Goal: Task Accomplishment & Management: Complete application form

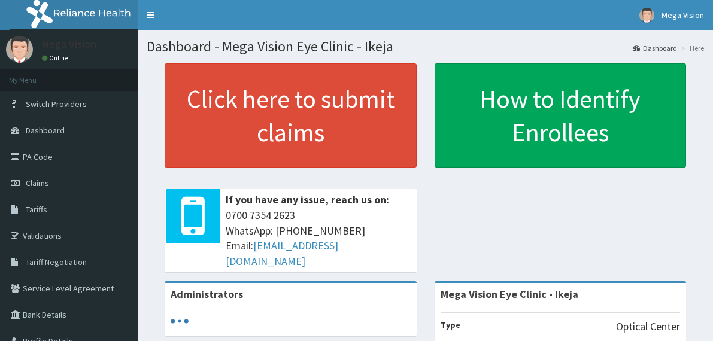
click at [31, 181] on span "Claims" at bounding box center [37, 183] width 23 height 11
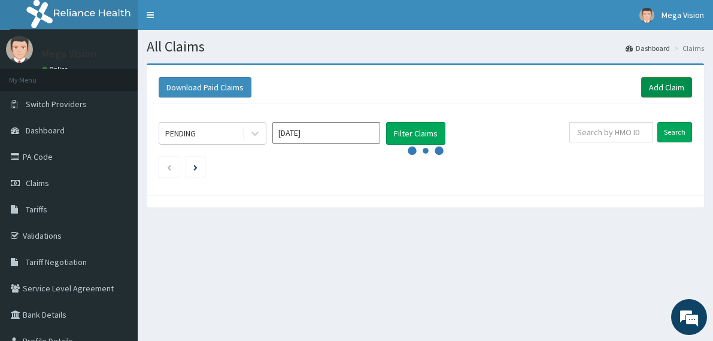
click at [665, 83] on link "Add Claim" at bounding box center [667, 87] width 51 height 20
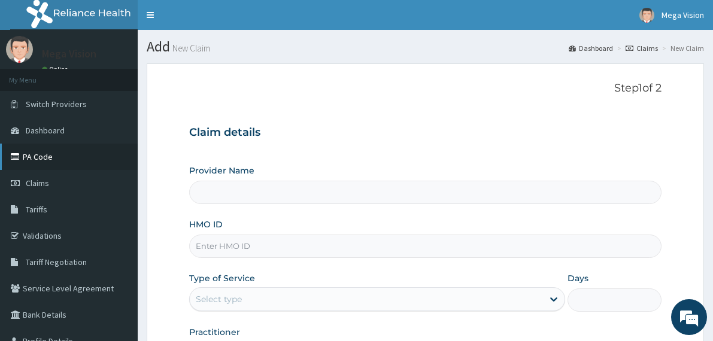
type input "Mega Vision Eye Clinic - Ikeja"
click at [54, 155] on link "PA Code" at bounding box center [69, 157] width 138 height 26
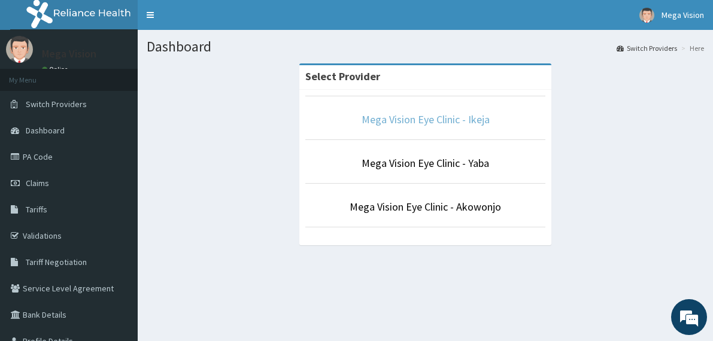
click at [452, 118] on link "Mega Vision Eye Clinic - Ikeja" at bounding box center [426, 120] width 128 height 14
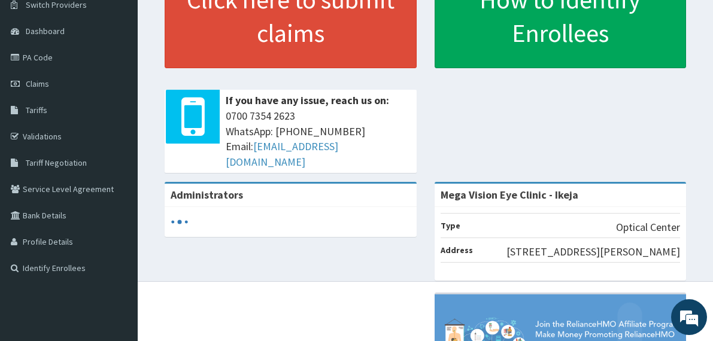
scroll to position [98, 0]
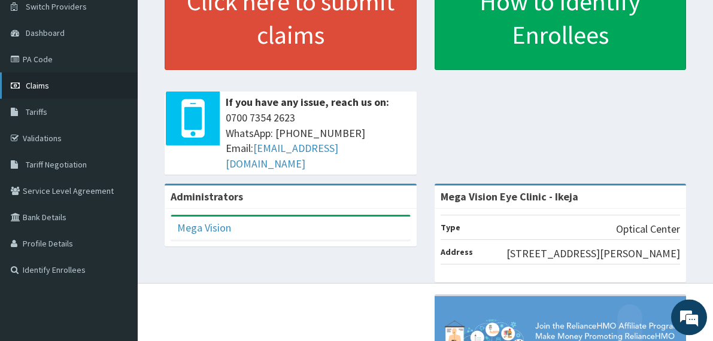
click at [42, 86] on span "Claims" at bounding box center [37, 85] width 23 height 11
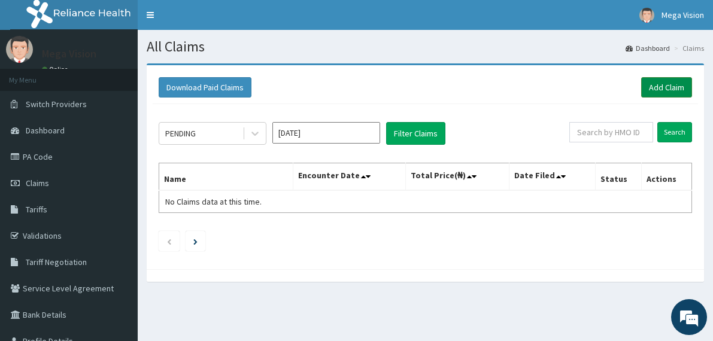
click at [658, 91] on link "Add Claim" at bounding box center [667, 87] width 51 height 20
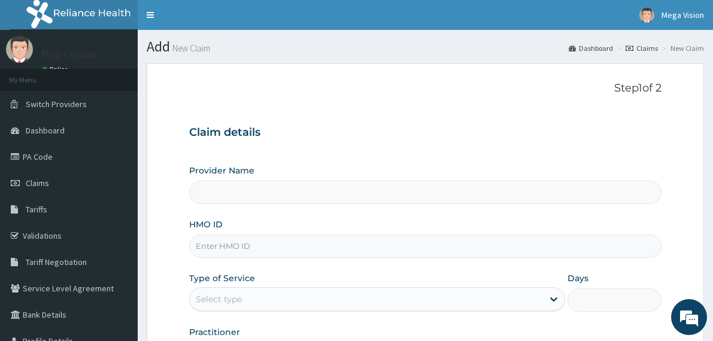
click at [264, 243] on input "HMO ID" at bounding box center [425, 246] width 473 height 23
paste input "KSB/10886/A"
type input "KSB/10886/A"
type input "Mega Vision Eye Clinic - Ikeja"
type input "KSB/10886/A"
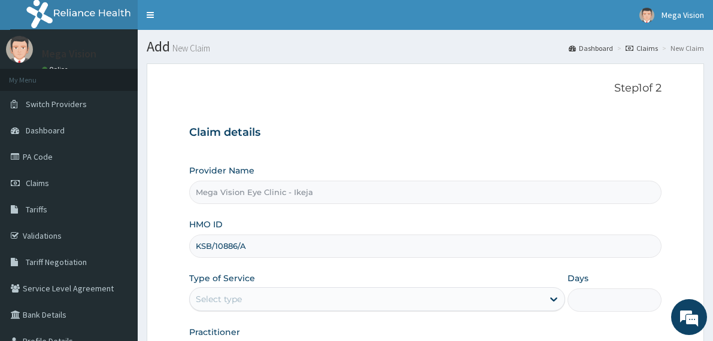
click at [271, 299] on div "Select type" at bounding box center [367, 299] width 354 height 19
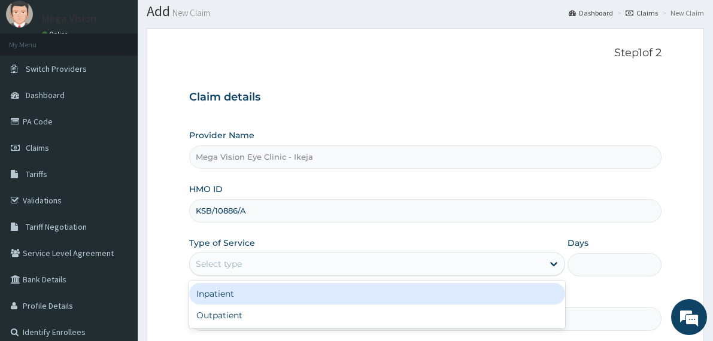
scroll to position [86, 0]
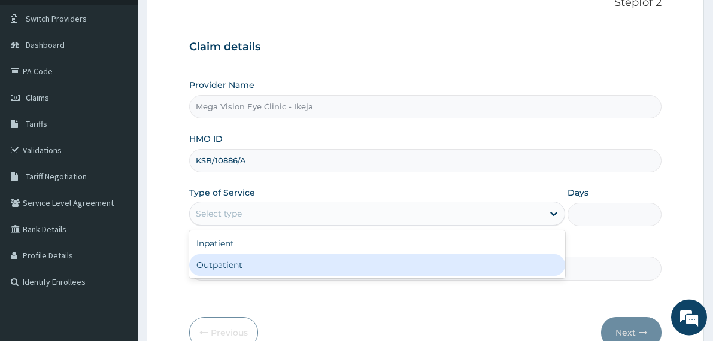
click at [280, 266] on div "Outpatient" at bounding box center [377, 266] width 377 height 22
type input "1"
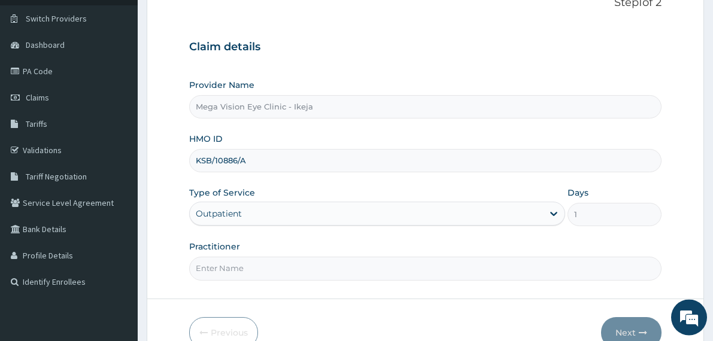
click at [309, 265] on input "Practitioner" at bounding box center [425, 268] width 473 height 23
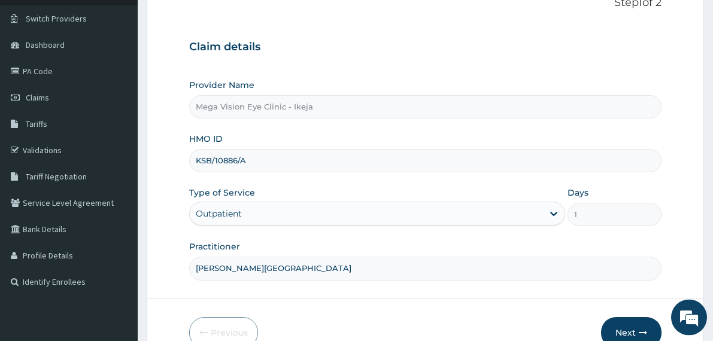
scroll to position [0, 0]
type input "DR. UCHE"
click at [626, 325] on button "Next" at bounding box center [631, 332] width 60 height 31
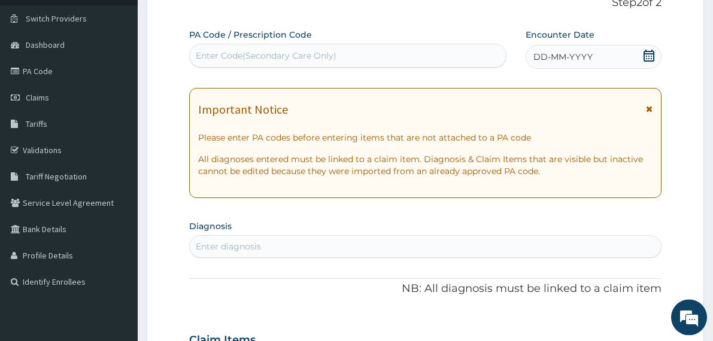
click at [270, 59] on div "Enter Code(Secondary Care Only)" at bounding box center [266, 56] width 141 height 12
paste input "PA/971AED"
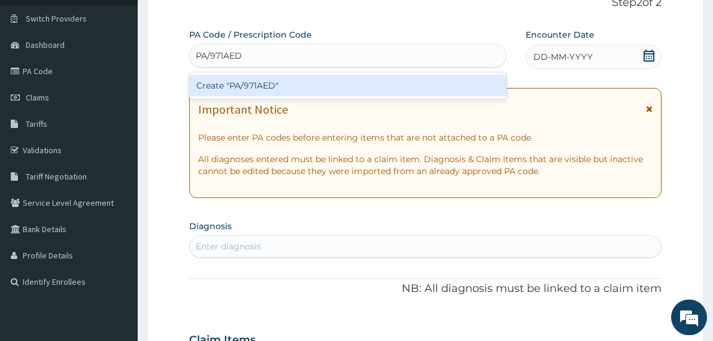
type input "PA/971AED"
click at [317, 307] on div "PA Code / Prescription Code option Create "PA/971AED" focused, 1 of 1. 1 result…" at bounding box center [425, 339] width 473 height 620
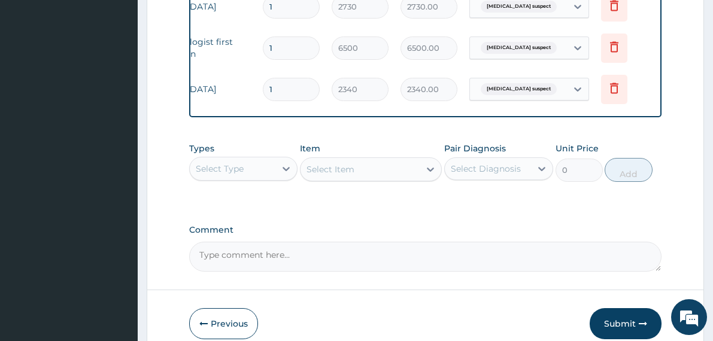
scroll to position [558, 0]
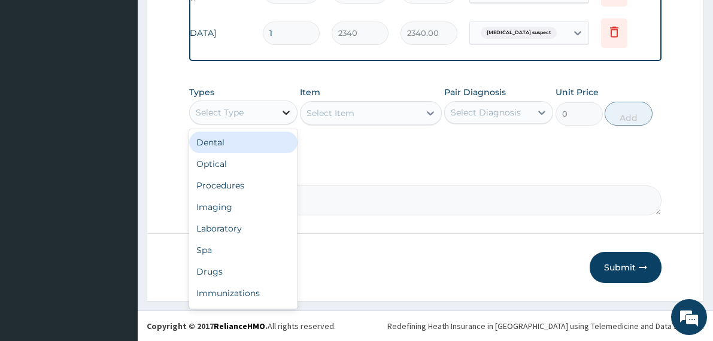
click at [286, 114] on icon at bounding box center [286, 113] width 12 height 12
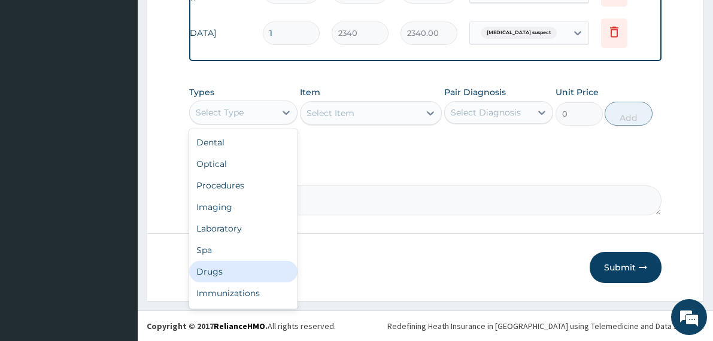
click at [221, 274] on div "Drugs" at bounding box center [243, 272] width 109 height 22
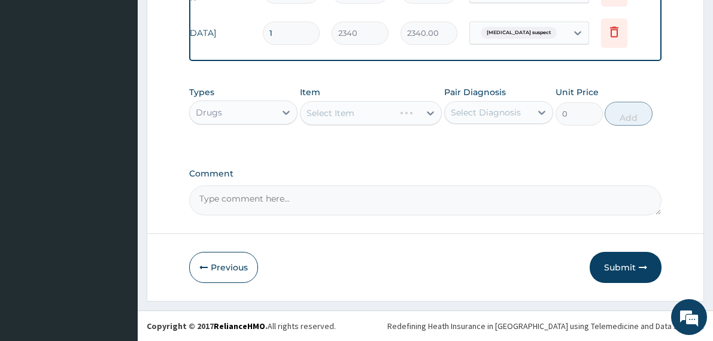
click at [338, 111] on div "Select Item" at bounding box center [371, 113] width 142 height 24
click at [429, 113] on icon at bounding box center [430, 113] width 7 height 4
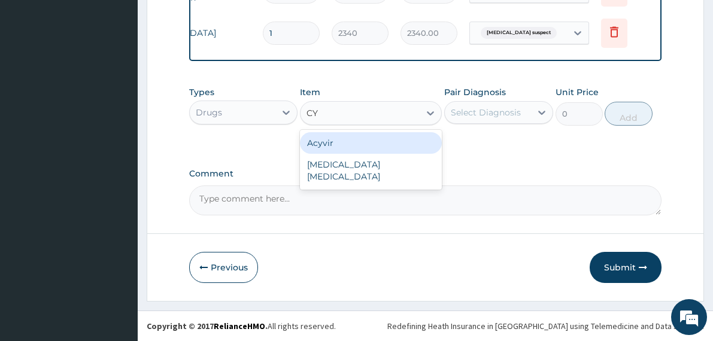
type input "C"
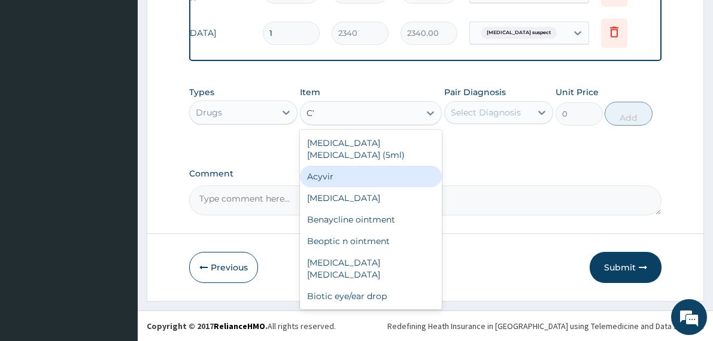
type input "C"
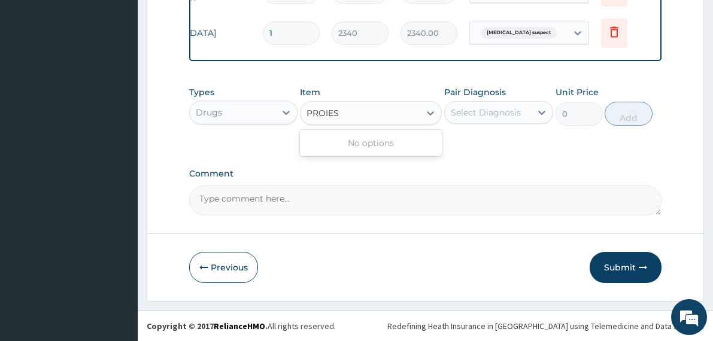
type input "PROIEST"
click at [359, 112] on div "Select Item" at bounding box center [360, 113] width 119 height 19
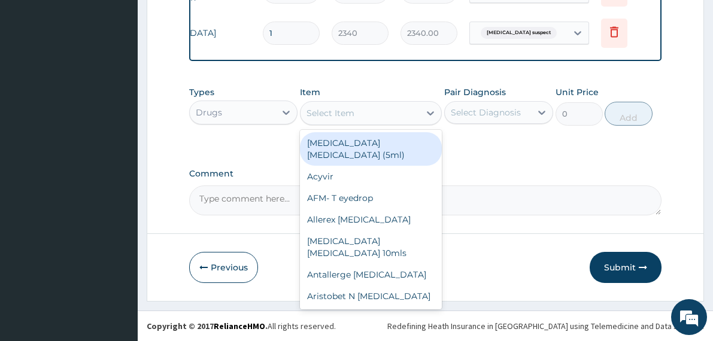
click at [360, 112] on div "Select Item" at bounding box center [360, 113] width 119 height 19
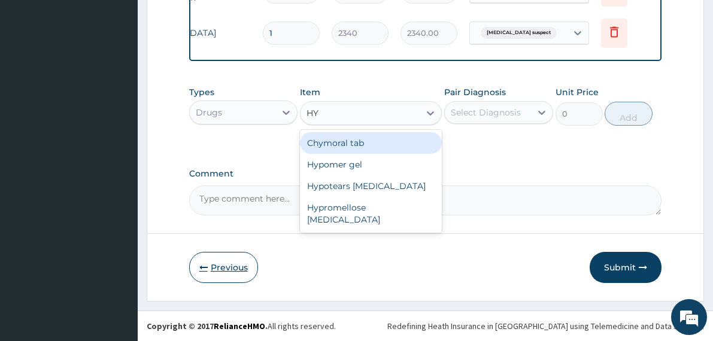
type input "HYP"
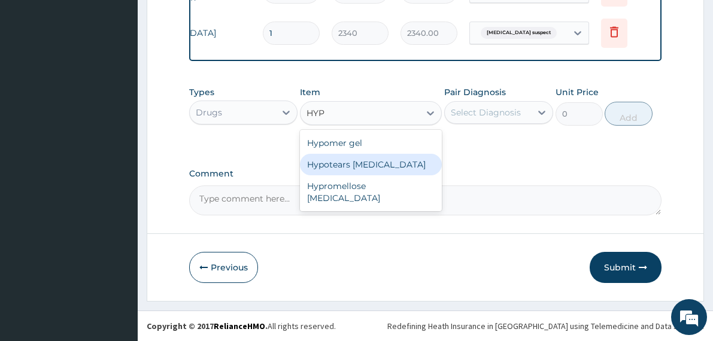
click at [366, 166] on div "Hypotears eye drop" at bounding box center [371, 165] width 142 height 22
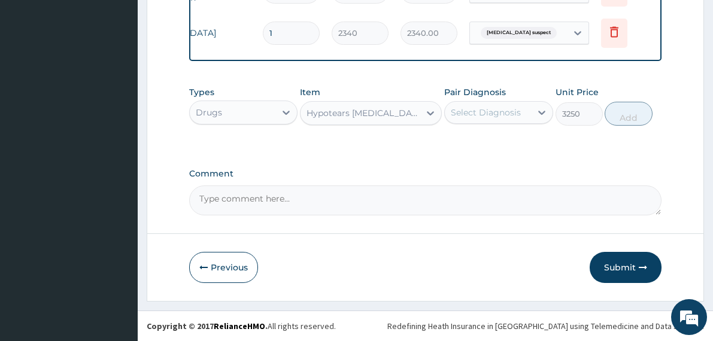
type input "3250"
click at [536, 111] on icon at bounding box center [542, 113] width 12 height 12
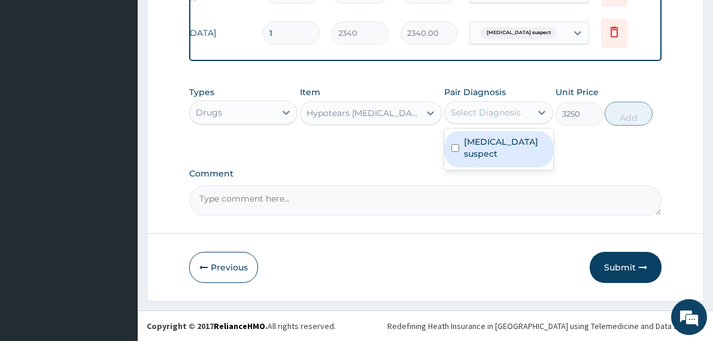
click at [518, 143] on label "Glaucoma suspect" at bounding box center [505, 148] width 82 height 24
checkbox input "true"
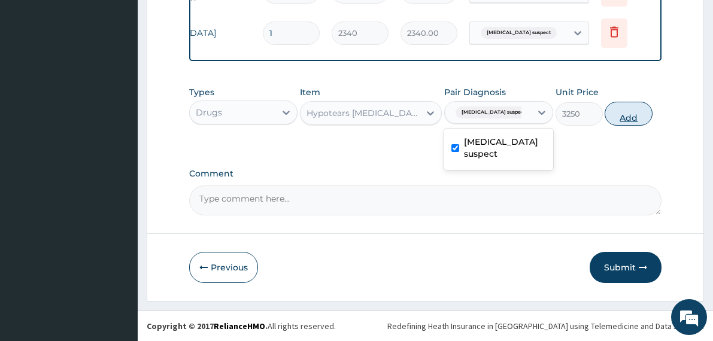
click at [628, 114] on button "Add" at bounding box center [629, 114] width 48 height 24
type input "0"
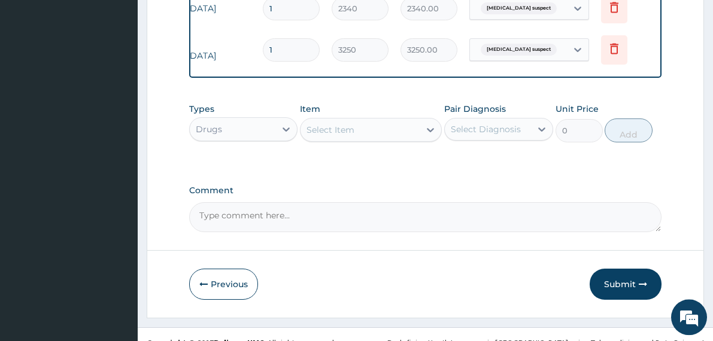
scroll to position [581, 0]
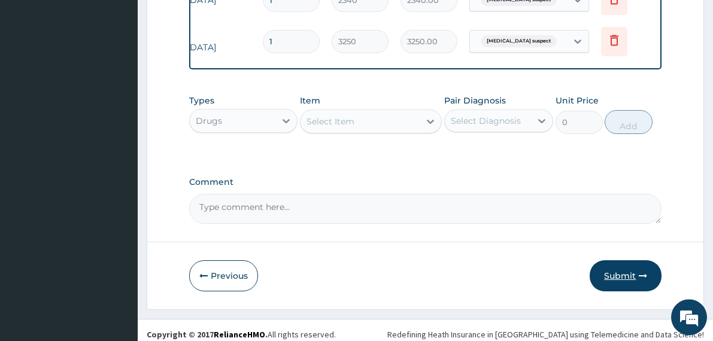
click at [627, 283] on button "Submit" at bounding box center [626, 276] width 72 height 31
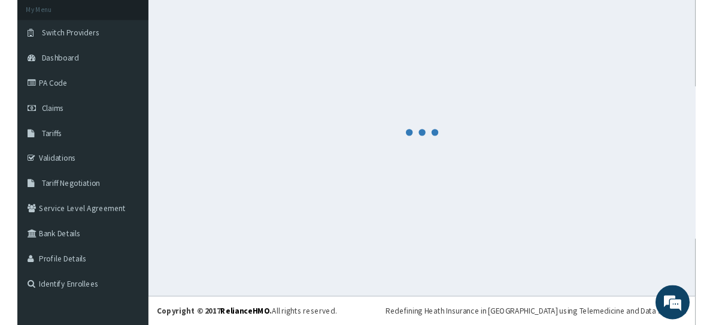
scroll to position [0, 0]
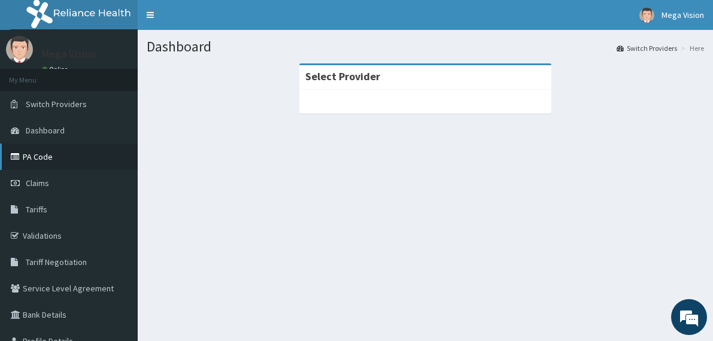
click at [44, 154] on link "PA Code" at bounding box center [69, 157] width 138 height 26
click at [43, 178] on link "Claims" at bounding box center [69, 183] width 138 height 26
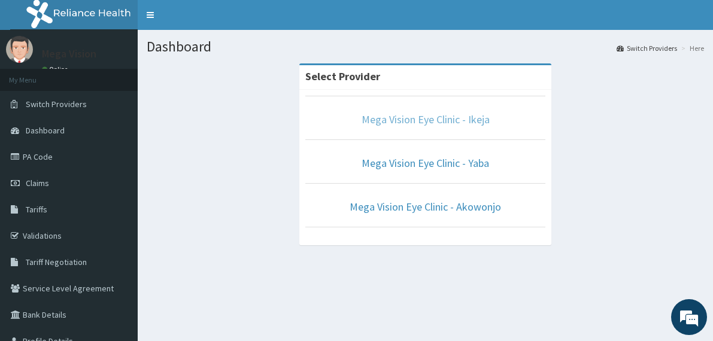
click at [409, 126] on link "Mega Vision Eye Clinic - Ikeja" at bounding box center [426, 120] width 128 height 14
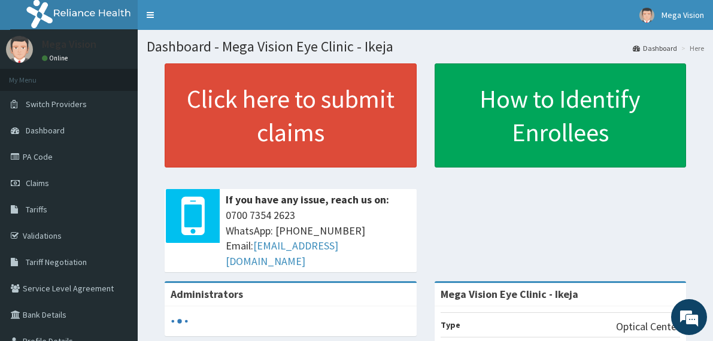
click at [43, 154] on link "PA Code" at bounding box center [69, 157] width 138 height 26
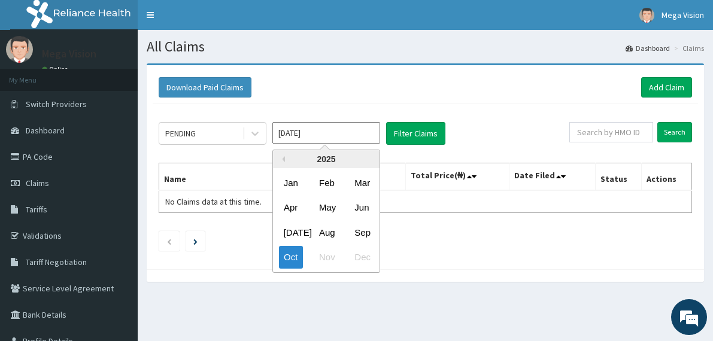
click at [379, 132] on input "[DATE]" at bounding box center [327, 133] width 108 height 22
click at [356, 233] on div "Sep" at bounding box center [362, 233] width 24 height 22
type input "[DATE]"
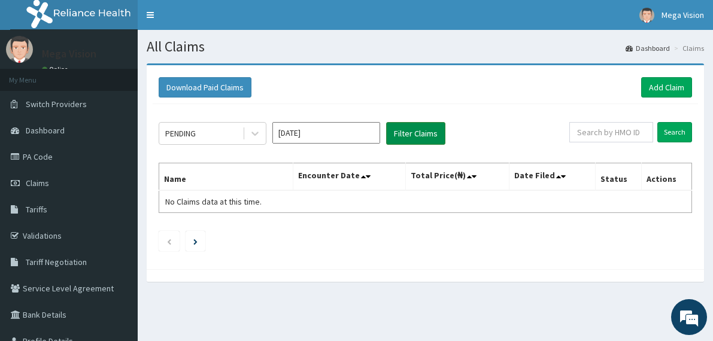
click at [438, 130] on button "Filter Claims" at bounding box center [415, 133] width 59 height 23
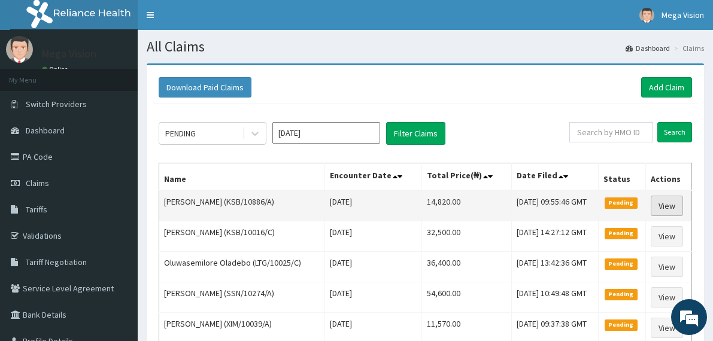
click at [671, 216] on link "View" at bounding box center [667, 206] width 32 height 20
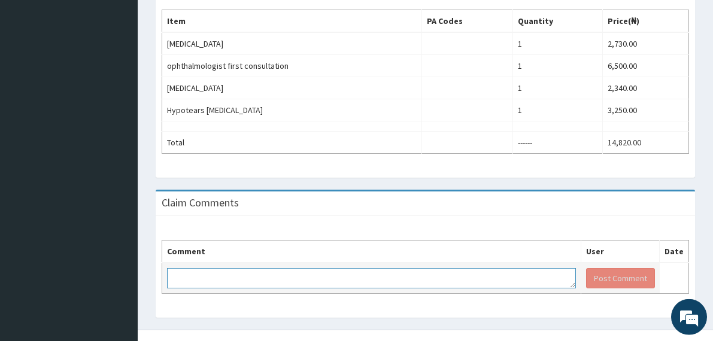
click at [240, 276] on textarea at bounding box center [371, 278] width 409 height 20
paste textarea "PA/2104F4"
click at [350, 279] on textarea "KINDLY NOTE THE CODE FOR HYPOTERS EYE DROP IS PA/2104F4" at bounding box center [371, 278] width 409 height 20
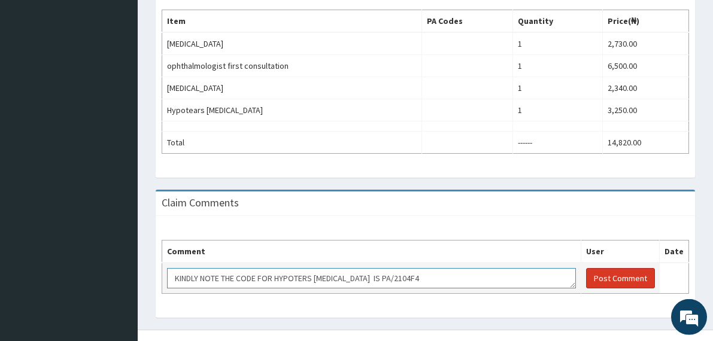
type textarea "KINDLY NOTE THE CODE FOR HYPOTERS EYE DROP IS PA/2104F4"
click at [631, 276] on button "Post Comment" at bounding box center [620, 278] width 69 height 20
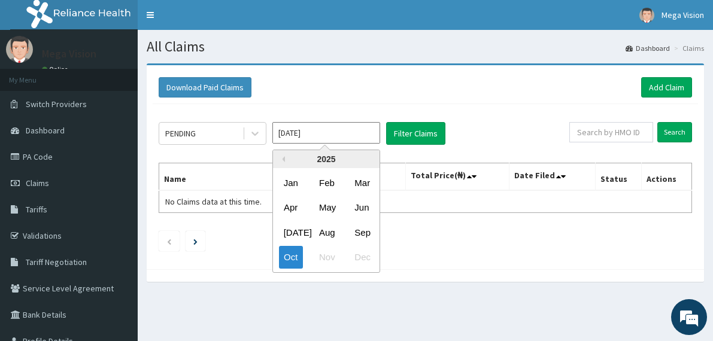
click at [358, 132] on input "[DATE]" at bounding box center [327, 133] width 108 height 22
click at [368, 232] on div "Sep" at bounding box center [362, 233] width 24 height 22
type input "Sep 2025"
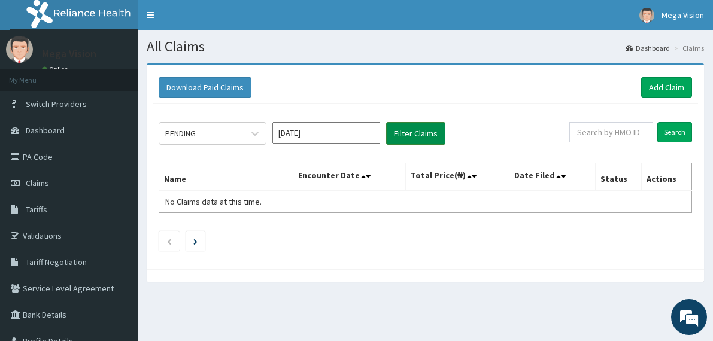
click at [423, 137] on button "Filter Claims" at bounding box center [415, 133] width 59 height 23
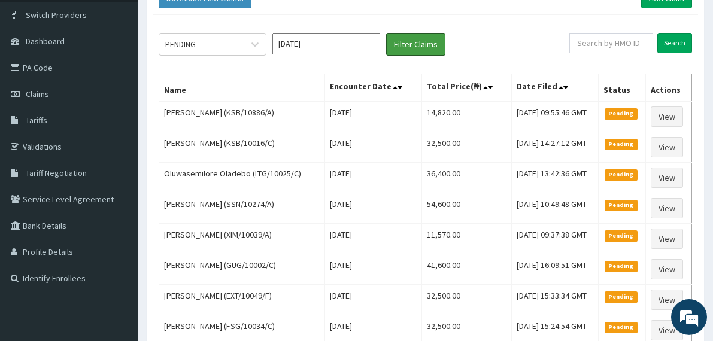
scroll to position [87, 0]
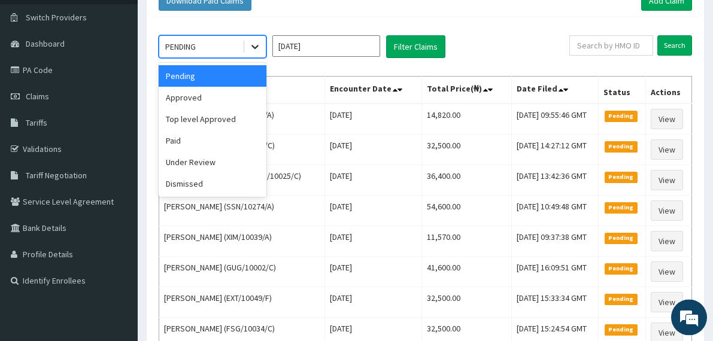
click at [258, 48] on icon at bounding box center [255, 47] width 12 height 12
click at [199, 100] on div "Approved" at bounding box center [213, 98] width 108 height 22
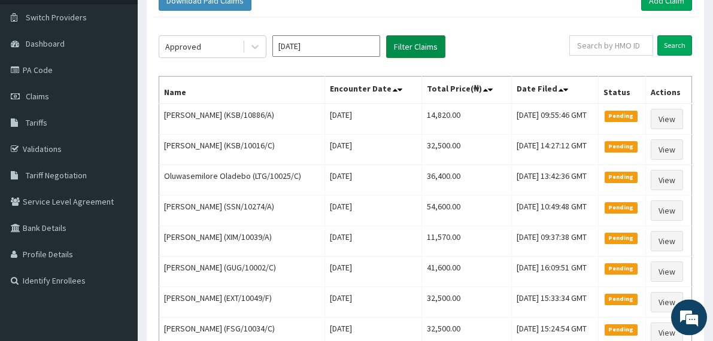
click at [409, 41] on button "Filter Claims" at bounding box center [415, 46] width 59 height 23
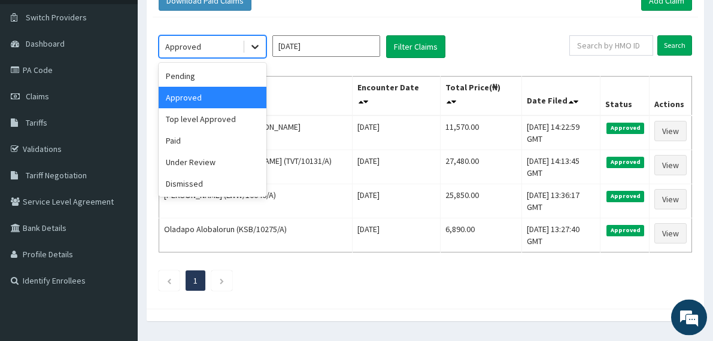
click at [254, 47] on icon at bounding box center [255, 48] width 7 height 4
click at [180, 141] on div "Paid" at bounding box center [213, 141] width 108 height 22
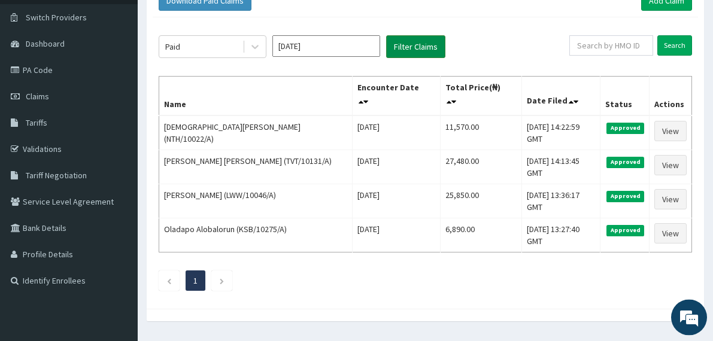
click at [405, 45] on button "Filter Claims" at bounding box center [415, 46] width 59 height 23
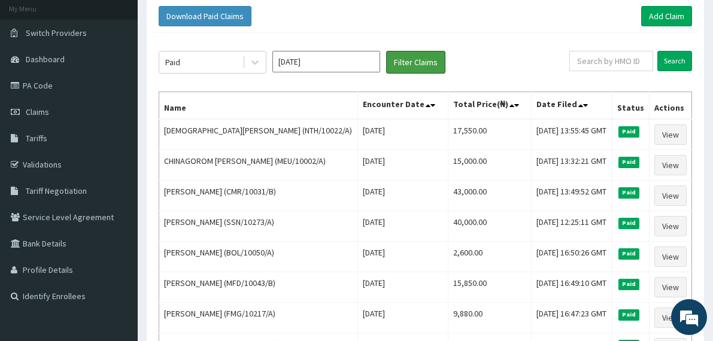
scroll to position [66, 0]
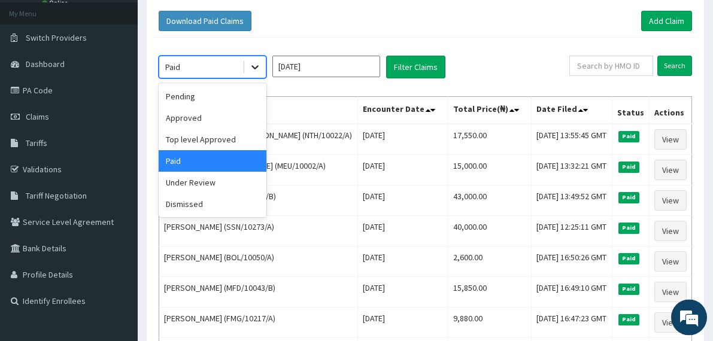
click at [255, 63] on icon at bounding box center [255, 67] width 12 height 12
click at [204, 120] on div "Approved" at bounding box center [213, 118] width 108 height 22
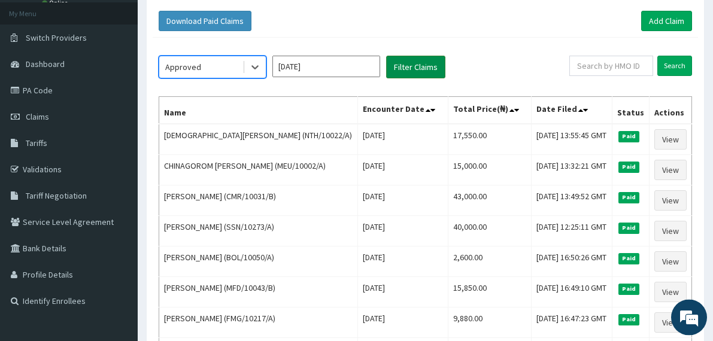
click at [415, 64] on button "Filter Claims" at bounding box center [415, 67] width 59 height 23
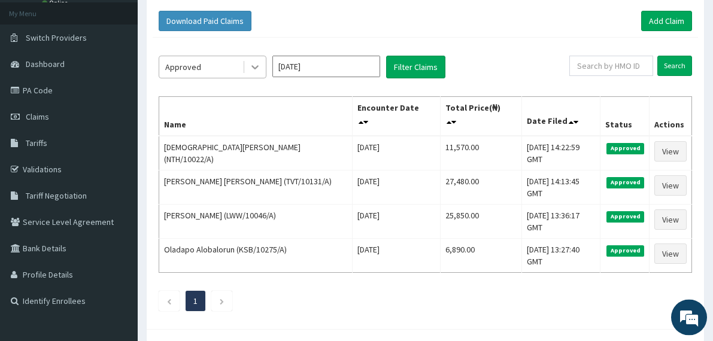
click at [252, 66] on icon at bounding box center [255, 67] width 12 height 12
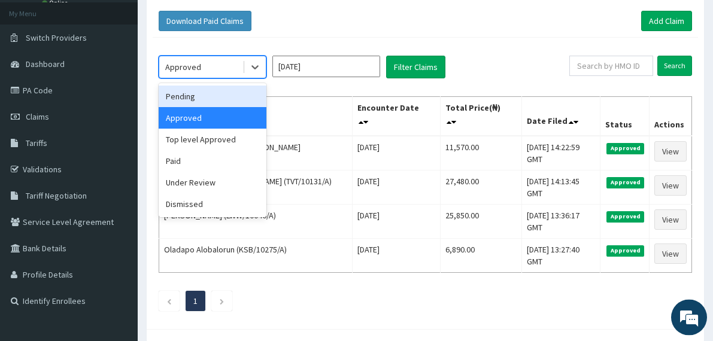
click at [206, 98] on div "Pending" at bounding box center [213, 97] width 108 height 22
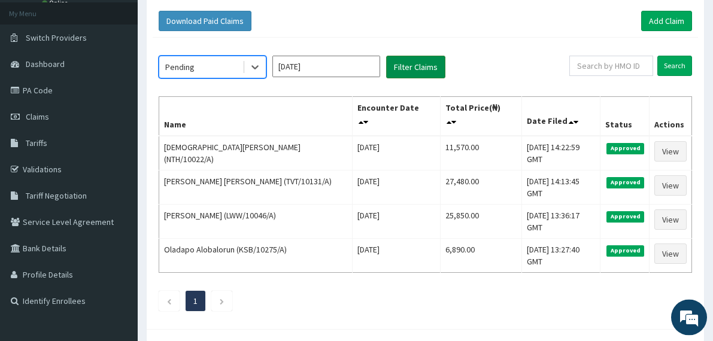
click at [414, 68] on button "Filter Claims" at bounding box center [415, 67] width 59 height 23
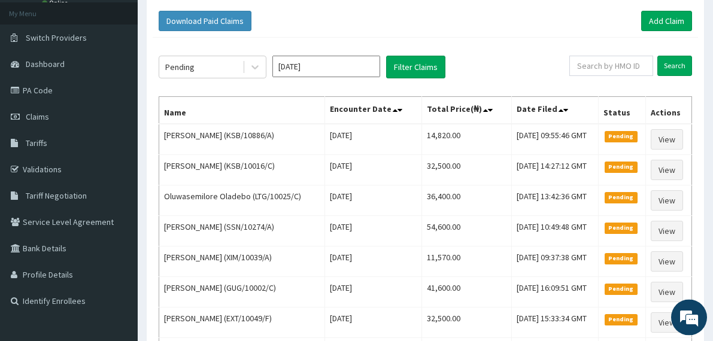
drag, startPoint x: 467, startPoint y: 25, endPoint x: 516, endPoint y: 24, distance: 49.7
click at [468, 25] on div "Download Paid Claims Add Claim" at bounding box center [426, 21] width 534 height 20
drag, startPoint x: 496, startPoint y: 25, endPoint x: 650, endPoint y: 15, distance: 154.3
click at [506, 26] on div "Download Paid Claims Add Claim" at bounding box center [426, 21] width 534 height 20
click at [516, 28] on div "Download Paid Claims Add Claim" at bounding box center [426, 21] width 534 height 20
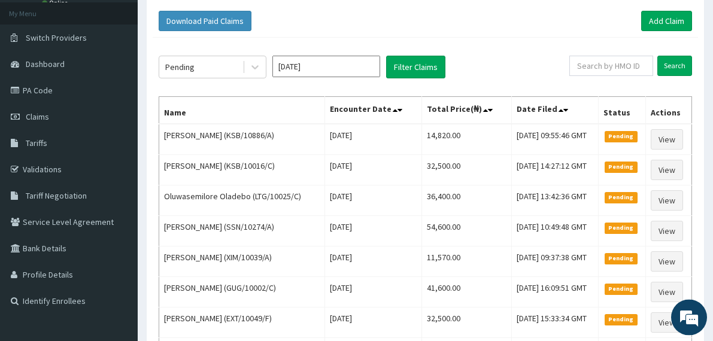
drag, startPoint x: 505, startPoint y: 32, endPoint x: 526, endPoint y: 27, distance: 21.6
click at [504, 32] on div "Download Paid Claims Add Claim" at bounding box center [426, 21] width 546 height 33
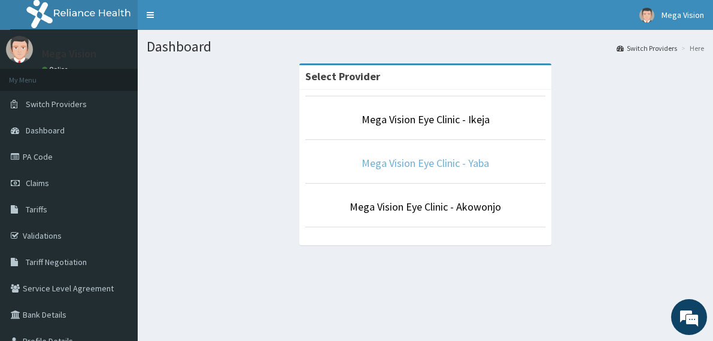
click at [464, 165] on link "Mega Vision Eye Clinic - Yaba" at bounding box center [426, 163] width 128 height 14
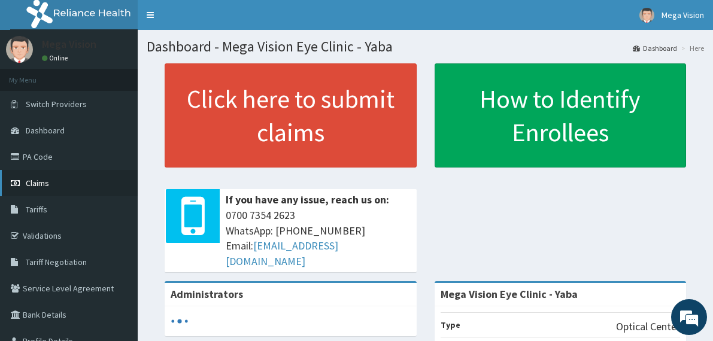
click at [31, 182] on span "Claims" at bounding box center [37, 183] width 23 height 11
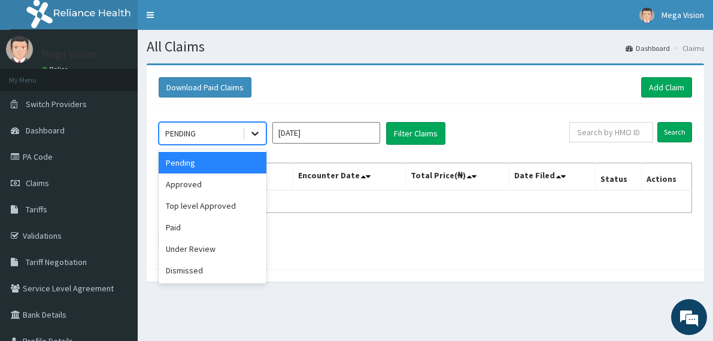
click at [255, 137] on icon at bounding box center [255, 134] width 12 height 12
click at [223, 164] on div "Pending" at bounding box center [213, 163] width 108 height 22
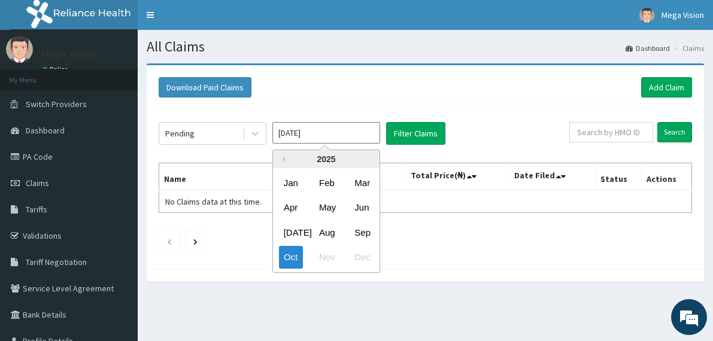
click at [350, 135] on input "[DATE]" at bounding box center [327, 133] width 108 height 22
click at [368, 231] on div "Sep" at bounding box center [362, 233] width 24 height 22
type input "[DATE]"
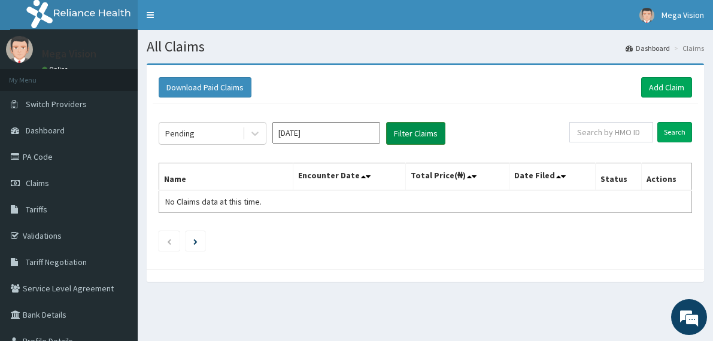
click at [420, 137] on button "Filter Claims" at bounding box center [415, 133] width 59 height 23
click at [421, 132] on button "Filter Claims" at bounding box center [415, 133] width 59 height 23
click at [253, 135] on icon at bounding box center [255, 134] width 12 height 12
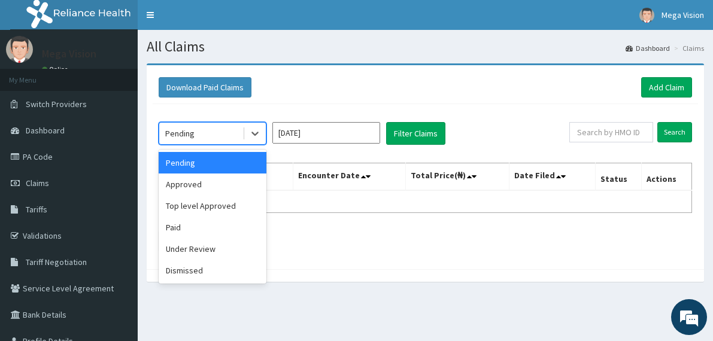
click at [217, 165] on div "Pending" at bounding box center [213, 163] width 108 height 22
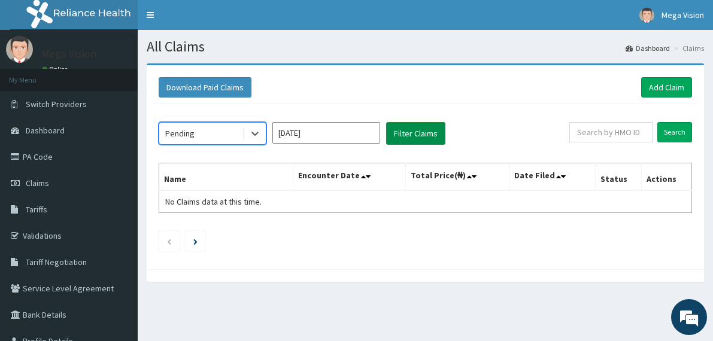
click at [412, 134] on button "Filter Claims" at bounding box center [415, 133] width 59 height 23
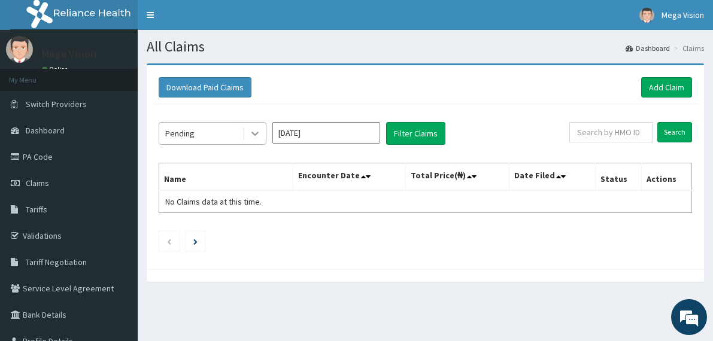
click at [256, 132] on icon at bounding box center [255, 134] width 12 height 12
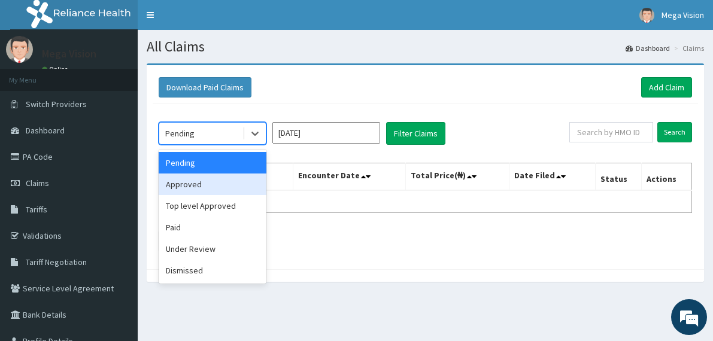
click at [206, 186] on div "Approved" at bounding box center [213, 185] width 108 height 22
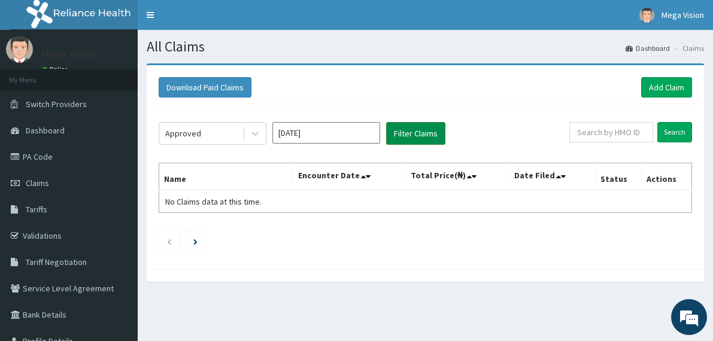
click at [409, 134] on button "Filter Claims" at bounding box center [415, 133] width 59 height 23
